Goal: Check status

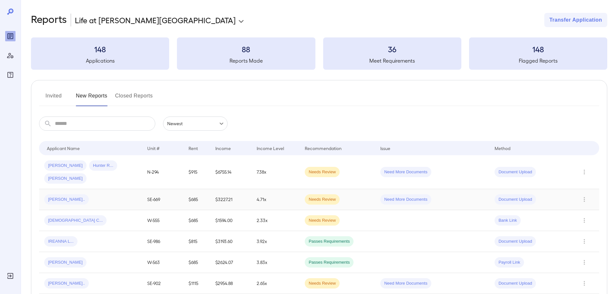
click at [131, 194] on div "[PERSON_NAME].." at bounding box center [90, 199] width 93 height 10
